Goal: Task Accomplishment & Management: Manage account settings

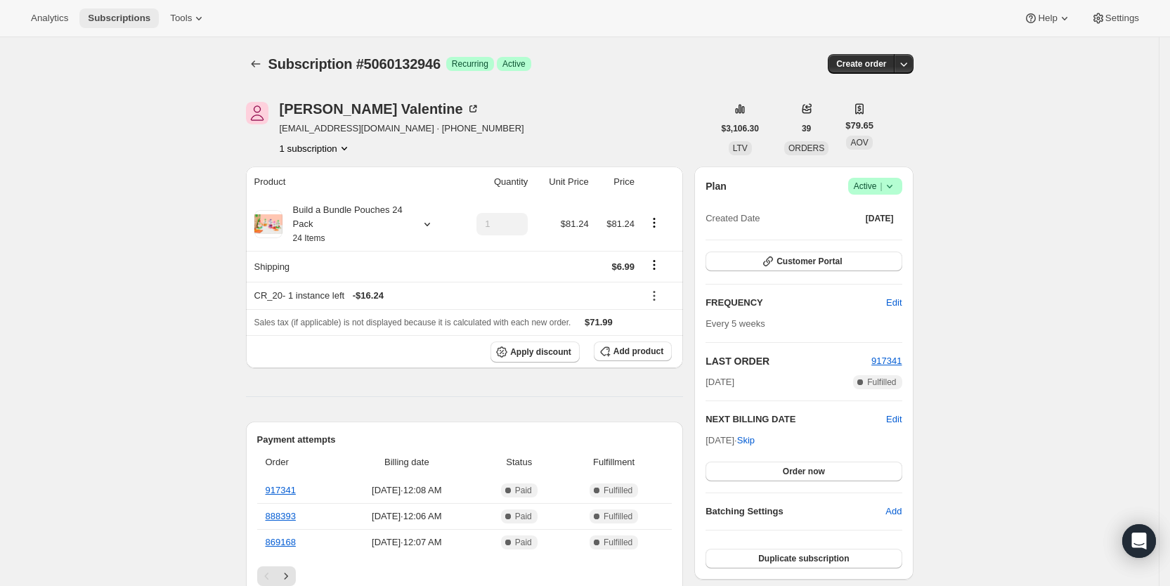
click at [104, 15] on span "Subscriptions" at bounding box center [119, 18] width 63 height 11
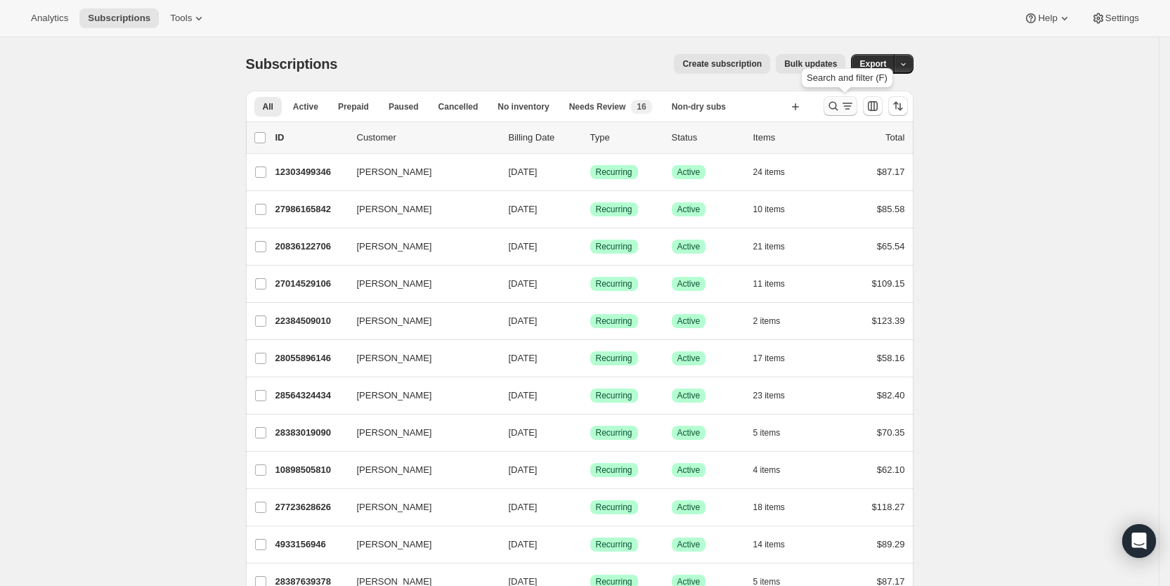
click at [850, 105] on icon "Search and filter results" at bounding box center [847, 106] width 14 height 14
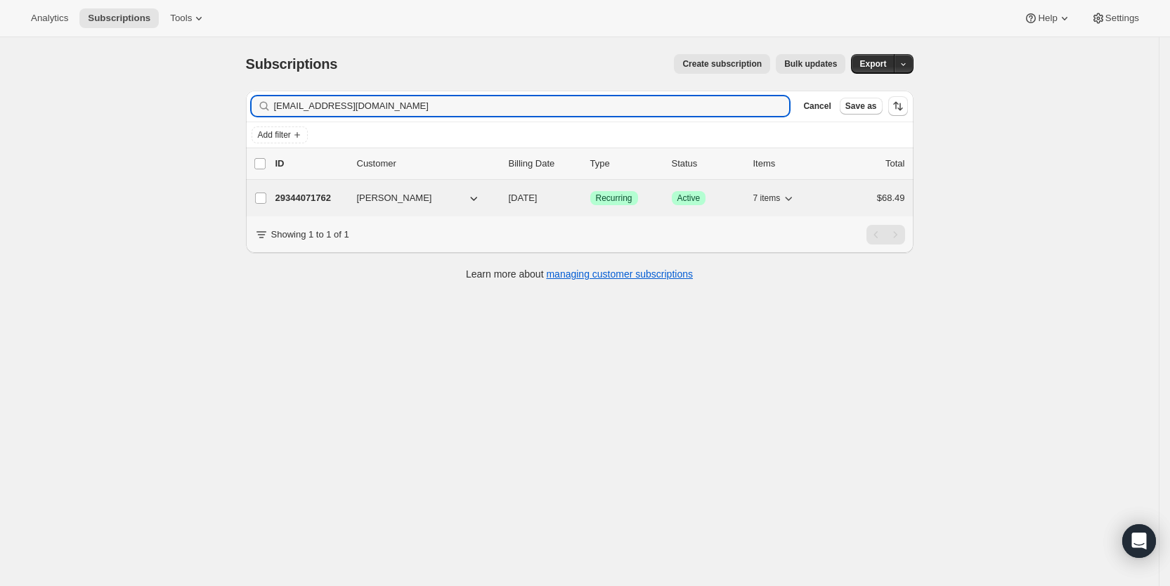
type input "[EMAIL_ADDRESS][DOMAIN_NAME]"
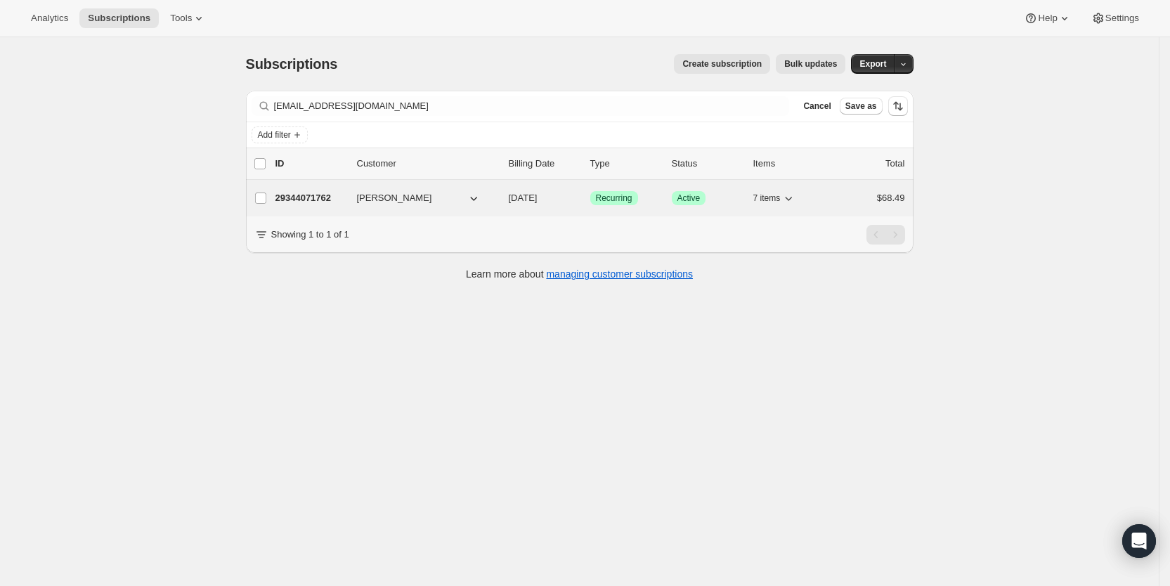
click at [538, 195] on span "[DATE]" at bounding box center [523, 198] width 29 height 11
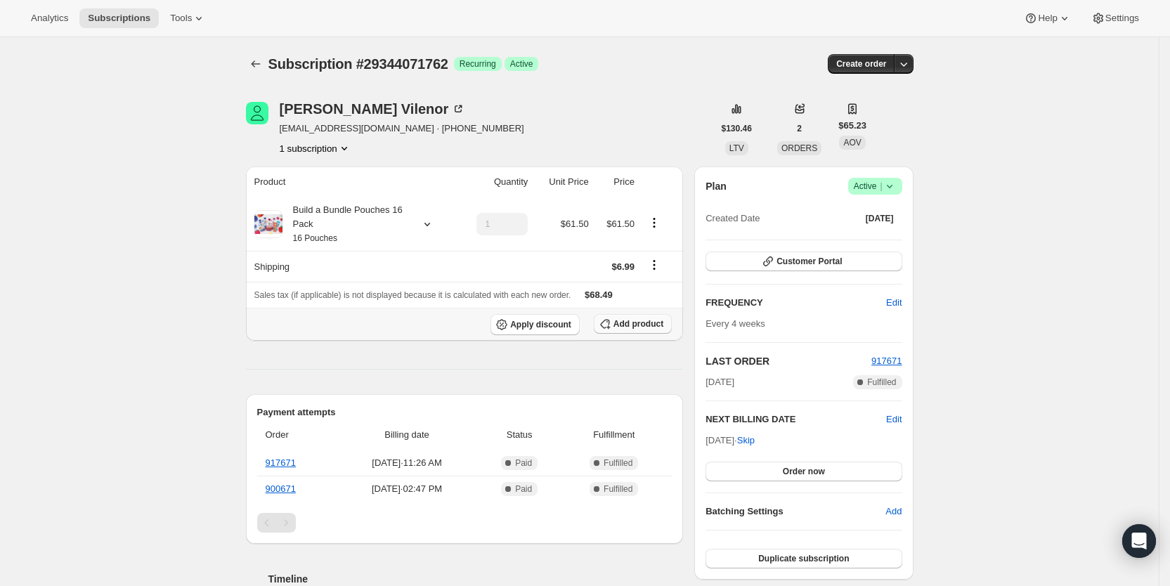
click at [651, 323] on span "Add product" at bounding box center [638, 323] width 50 height 11
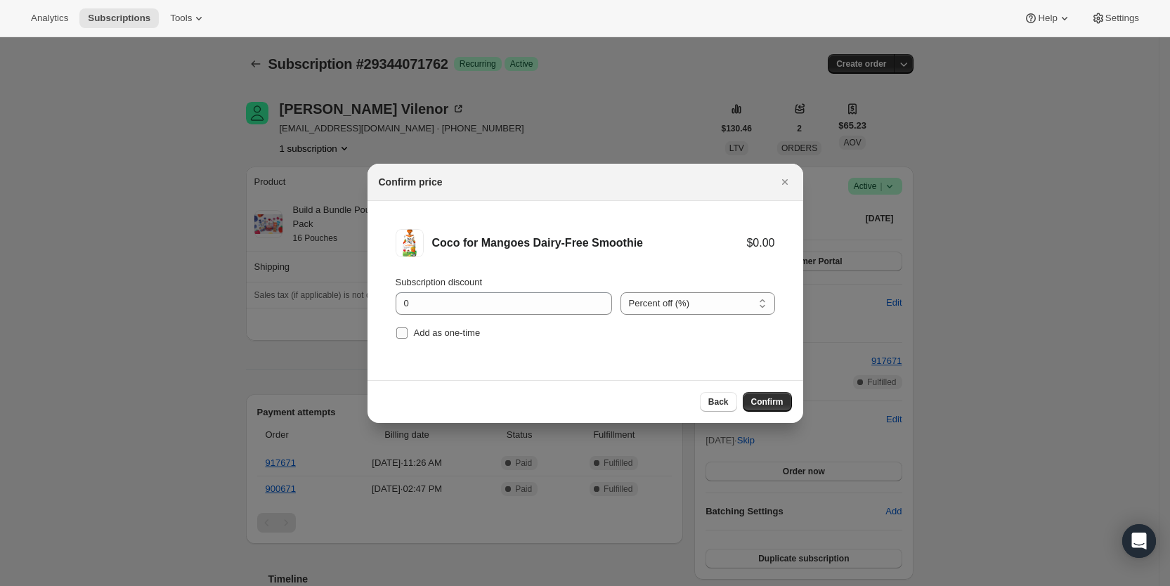
click at [408, 336] on label "Add as one-time" at bounding box center [438, 333] width 85 height 20
click at [408, 336] on input "Add as one-time" at bounding box center [401, 332] width 11 height 11
checkbox input "true"
click at [754, 401] on span "Confirm" at bounding box center [767, 401] width 32 height 11
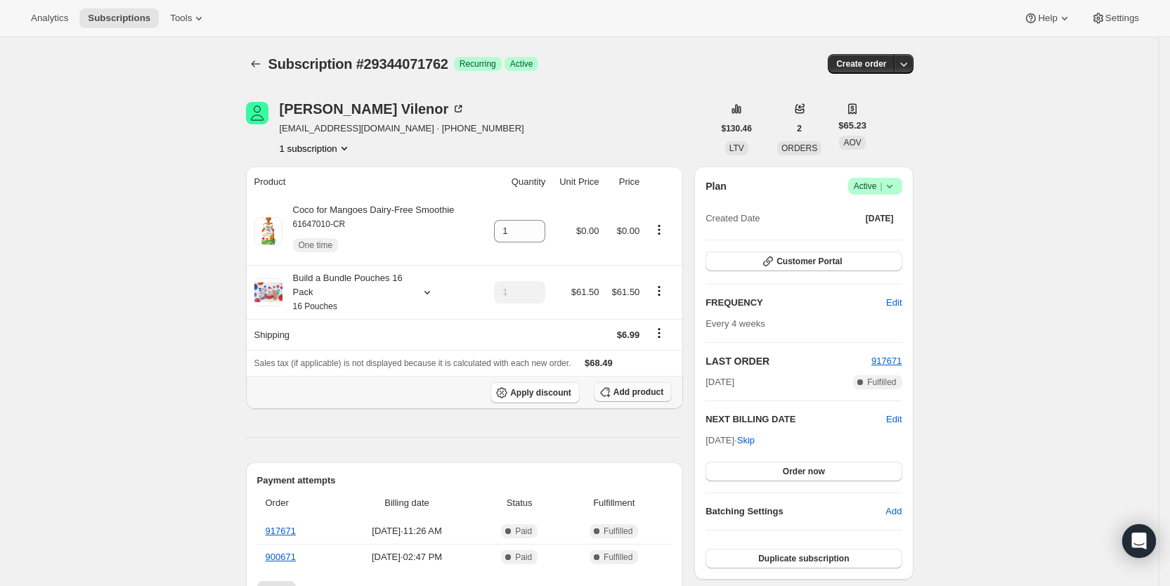
click at [643, 388] on span "Add product" at bounding box center [638, 391] width 50 height 11
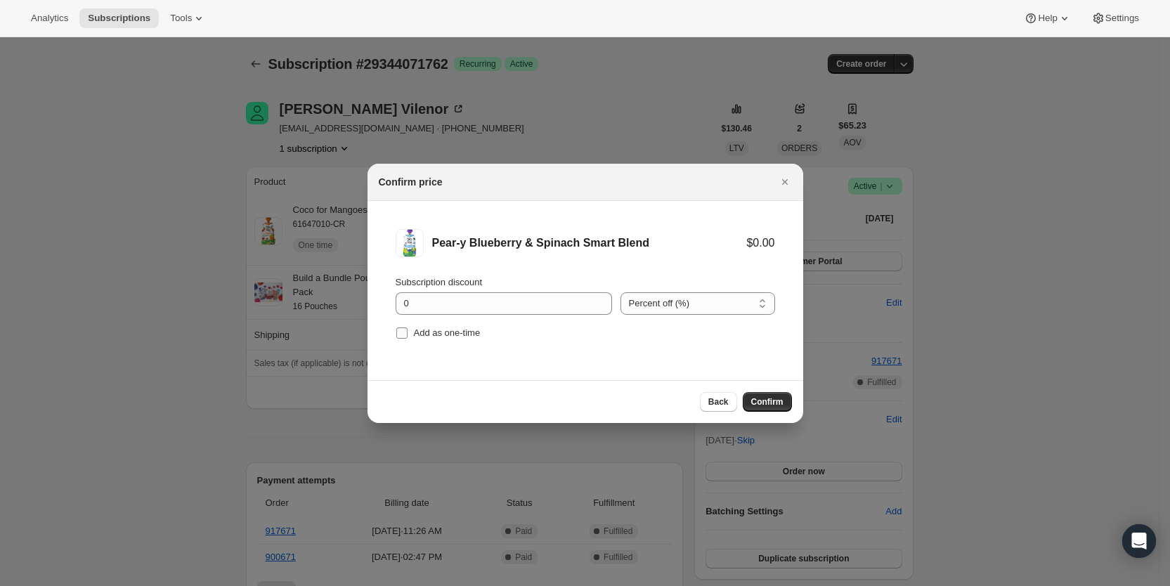
click at [405, 332] on input "Add as one-time" at bounding box center [401, 332] width 11 height 11
checkbox input "true"
click at [779, 398] on span "Confirm" at bounding box center [767, 401] width 32 height 11
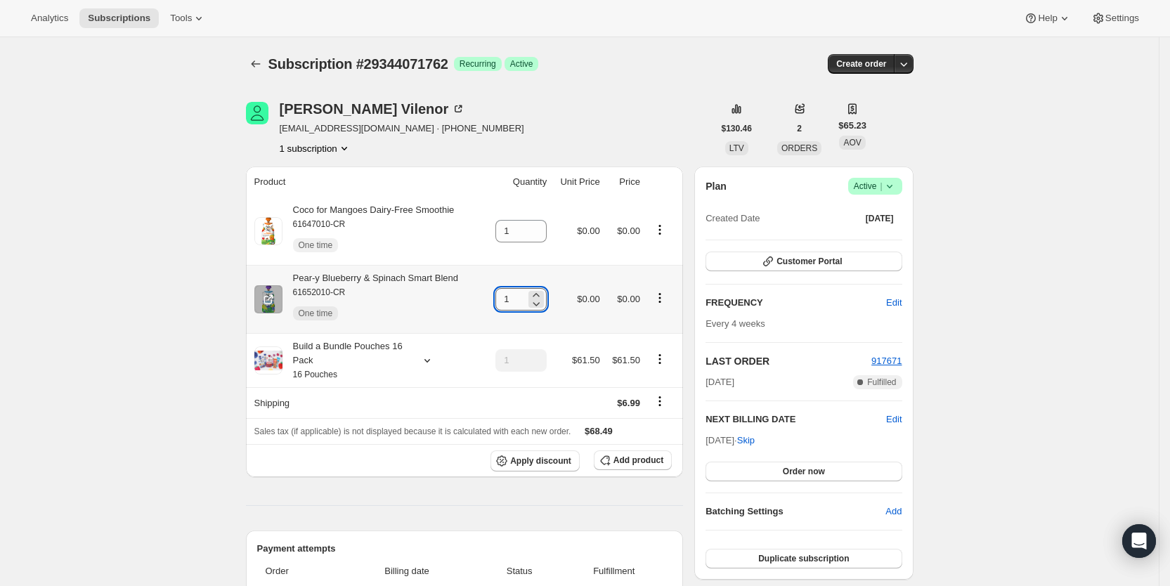
drag, startPoint x: 507, startPoint y: 301, endPoint x: 516, endPoint y: 301, distance: 8.5
click at [516, 301] on input "1" at bounding box center [510, 299] width 30 height 22
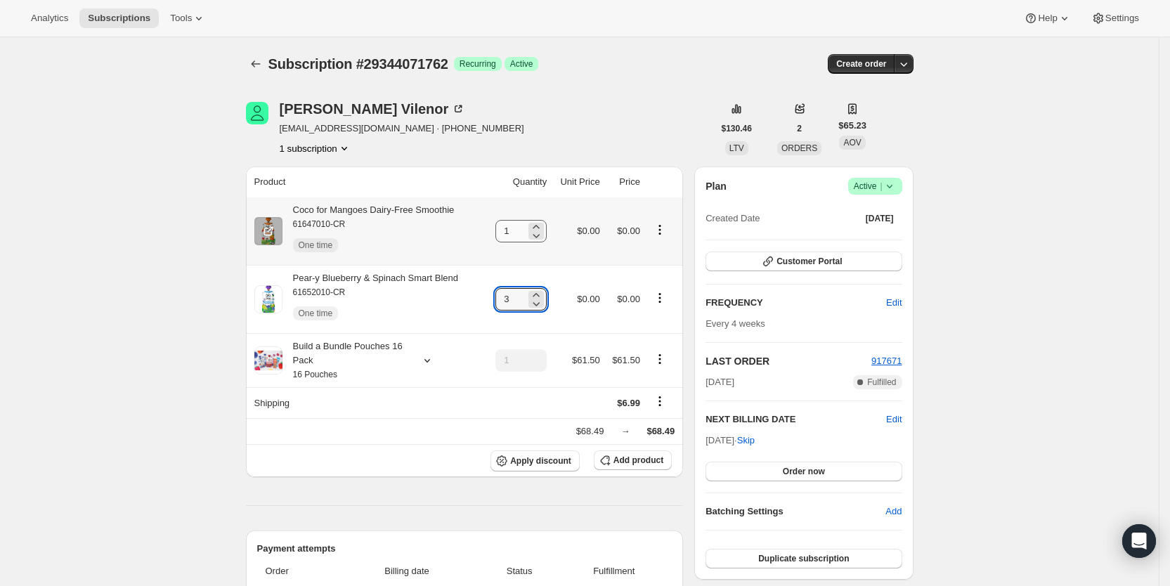
type input "3"
drag, startPoint x: 507, startPoint y: 226, endPoint x: 518, endPoint y: 228, distance: 10.7
click at [518, 228] on input "1" at bounding box center [510, 231] width 30 height 22
type input "5"
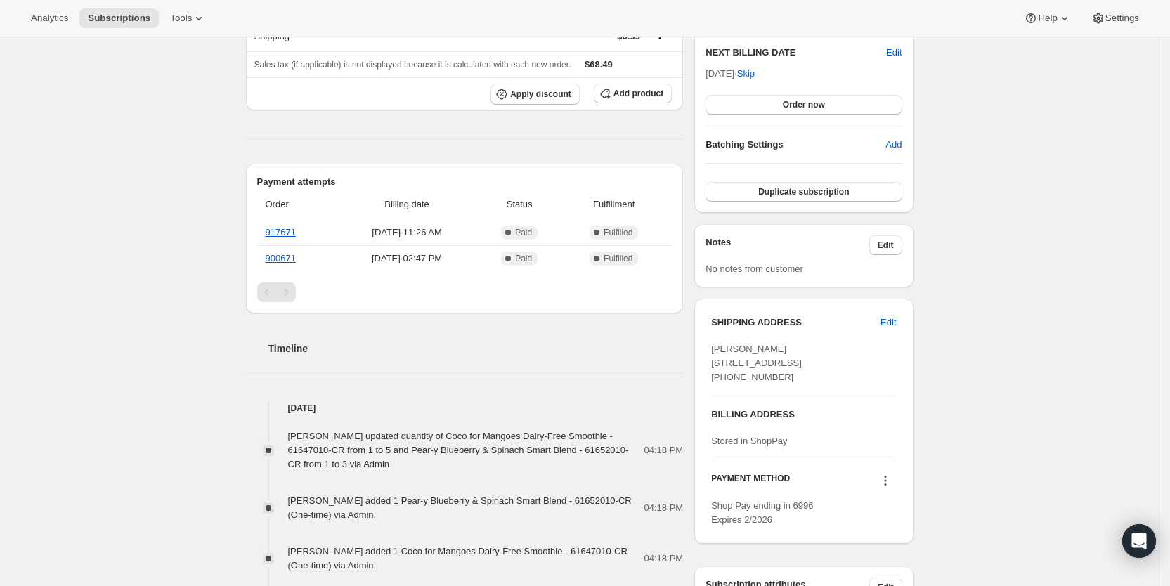
scroll to position [422, 0]
